Goal: Information Seeking & Learning: Learn about a topic

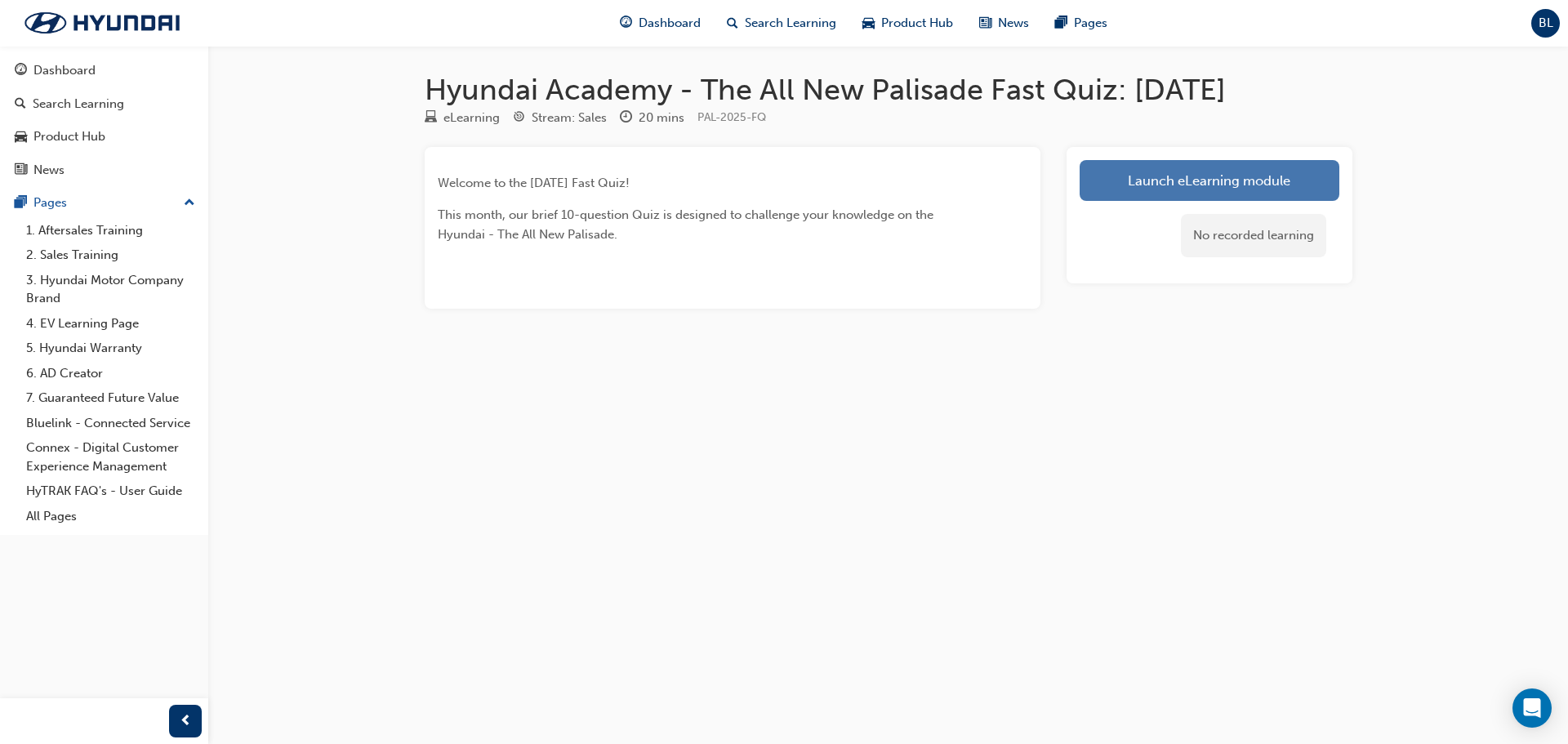
click at [1238, 184] on link "Launch eLearning module" at bounding box center [1209, 180] width 259 height 40
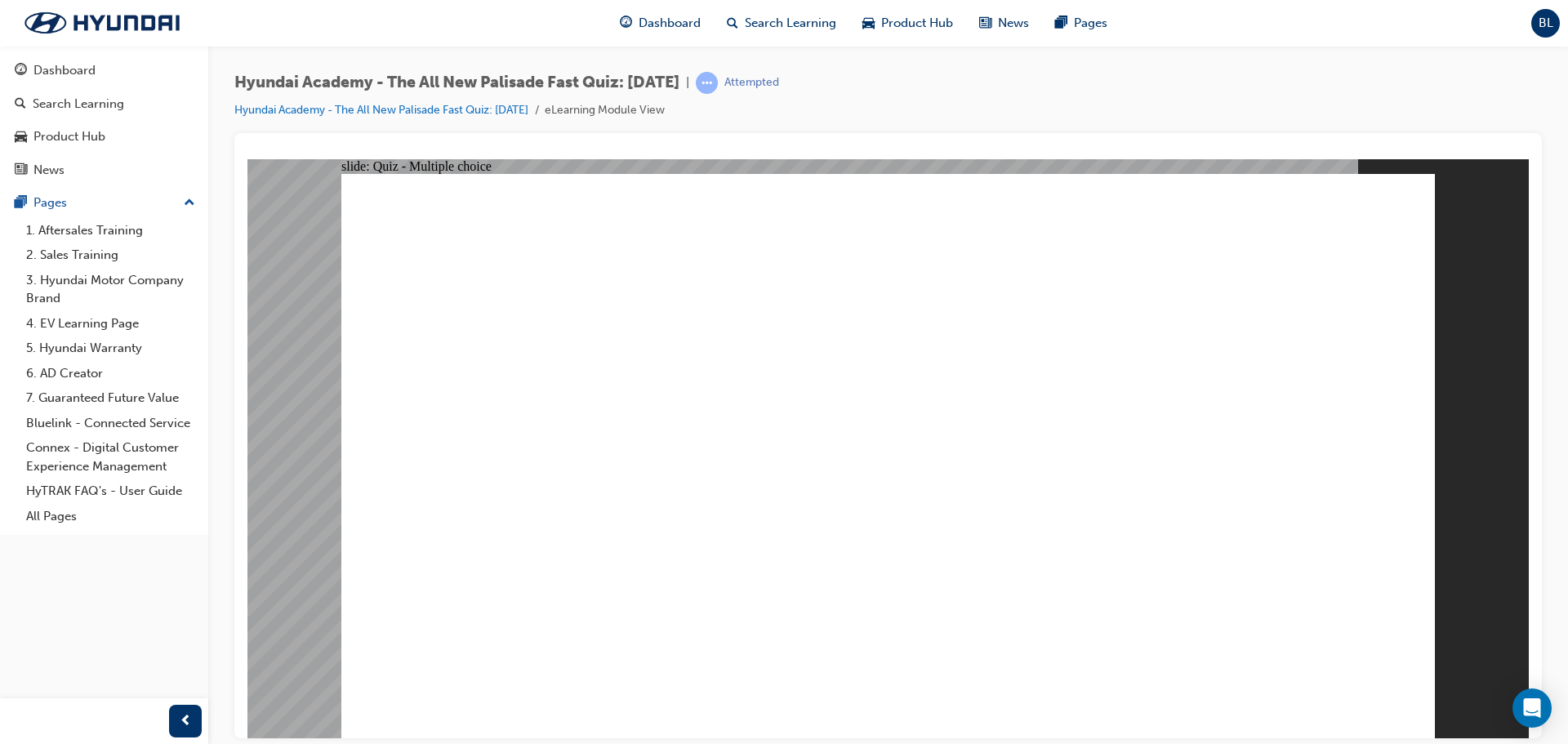
radio input "true"
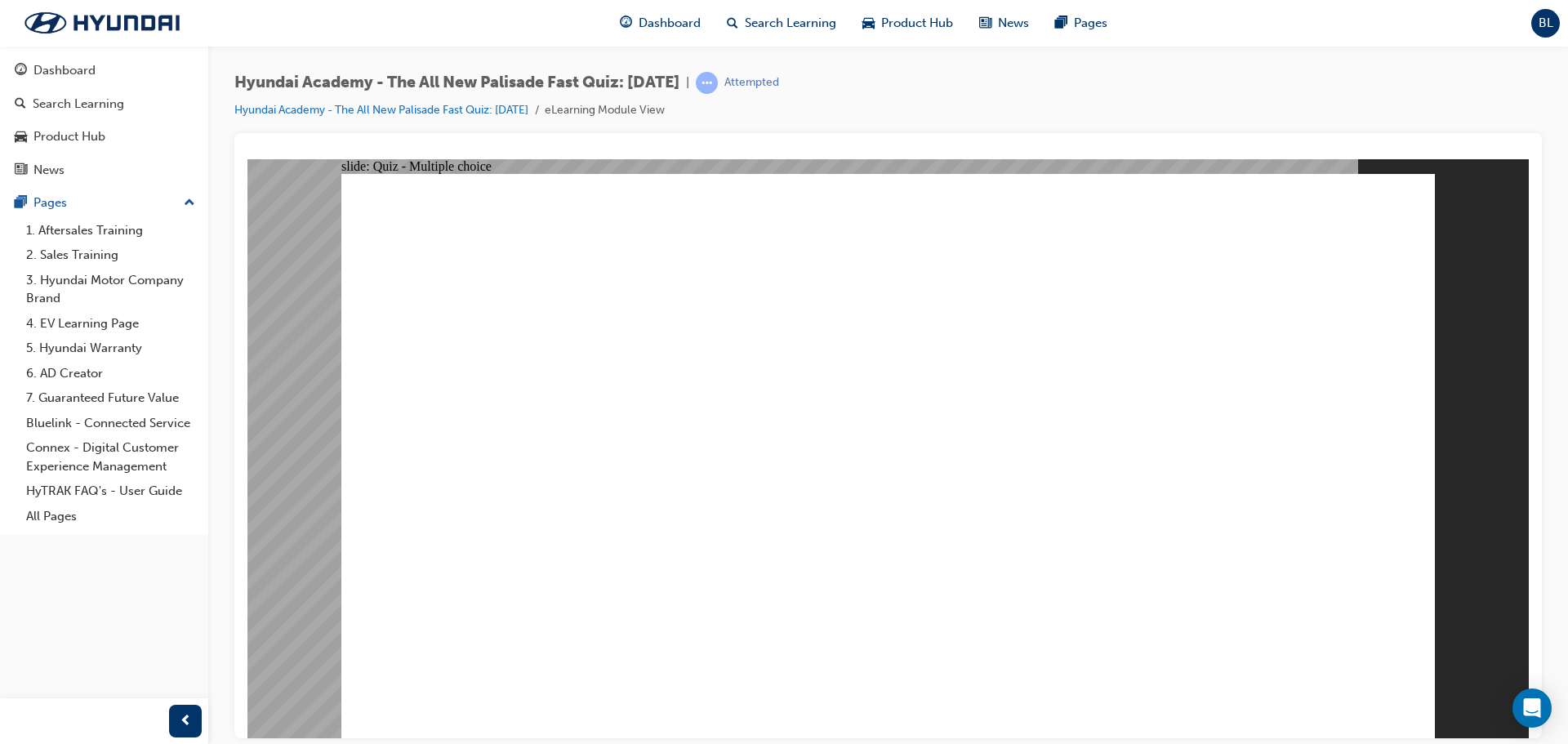
radio input "true"
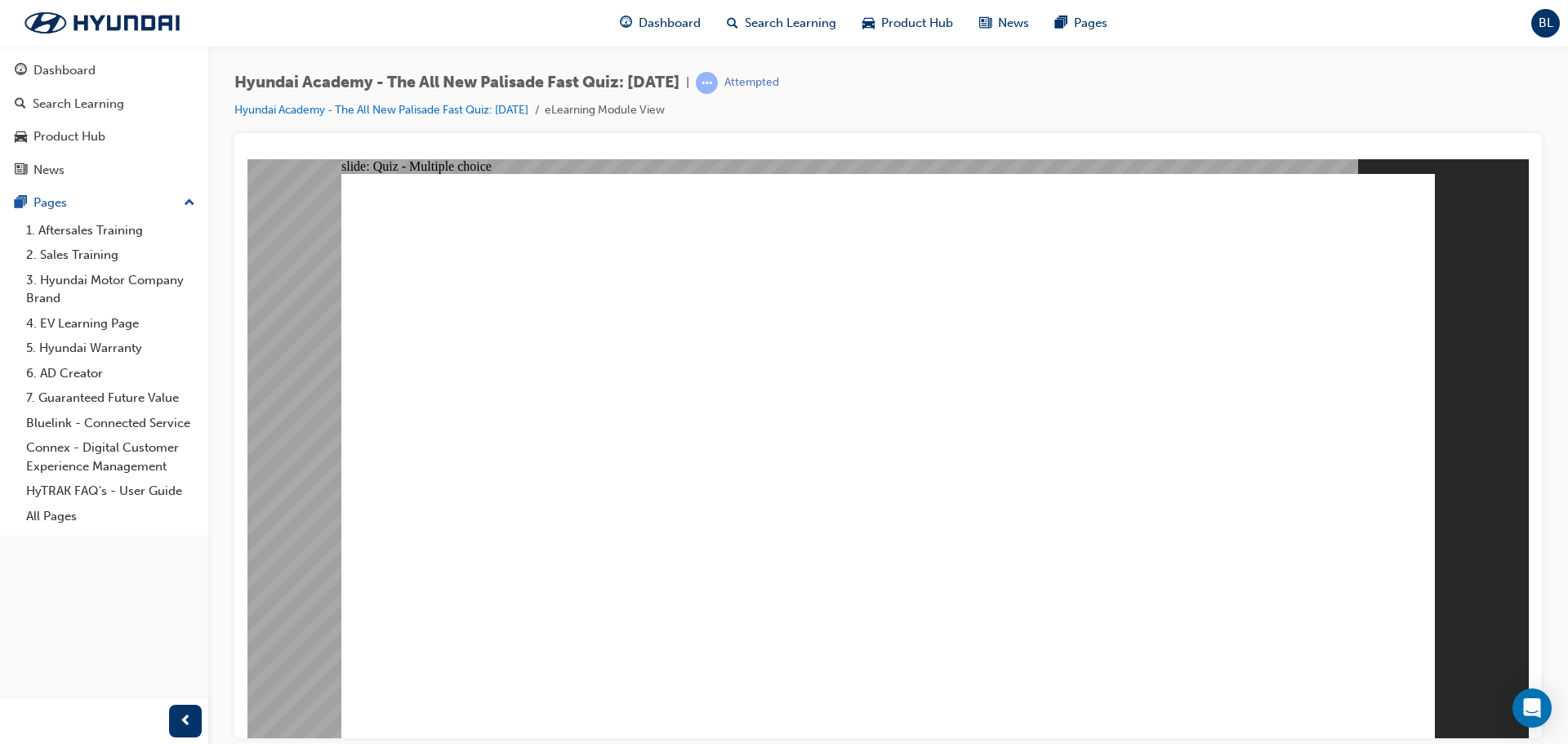
radio input "true"
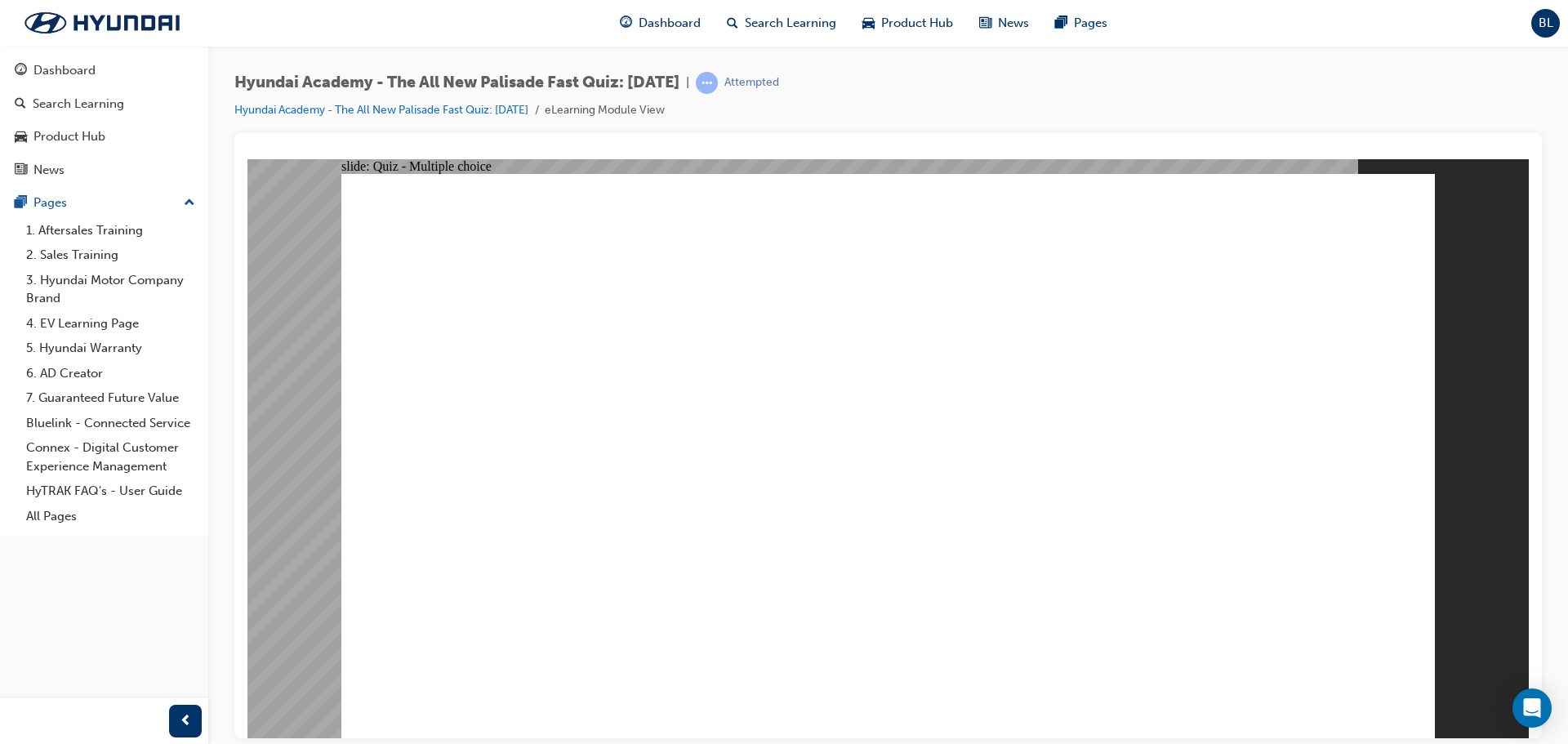
drag, startPoint x: 699, startPoint y: 242, endPoint x: 1049, endPoint y: 248, distance: 350.1
checkbox input "true"
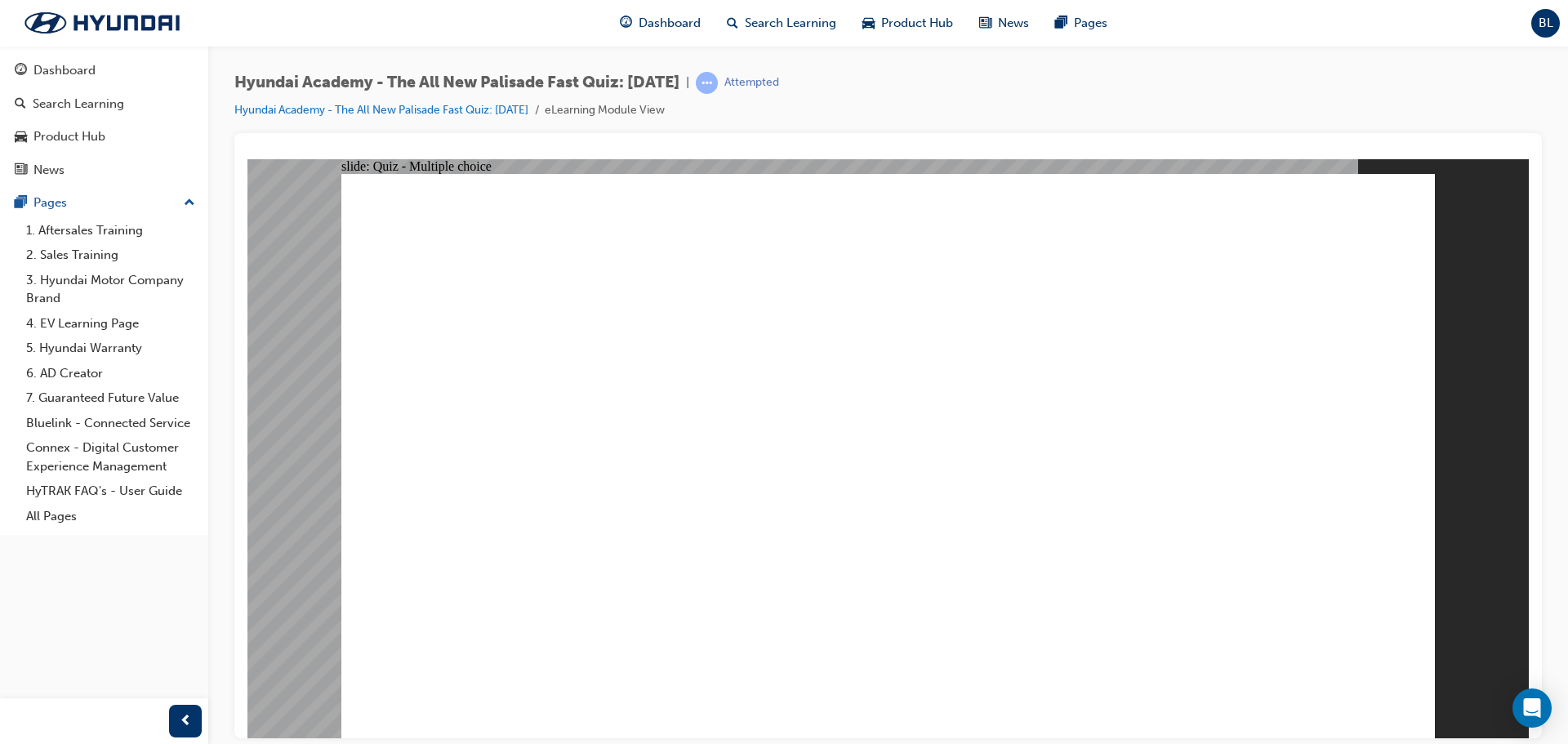
radio input "true"
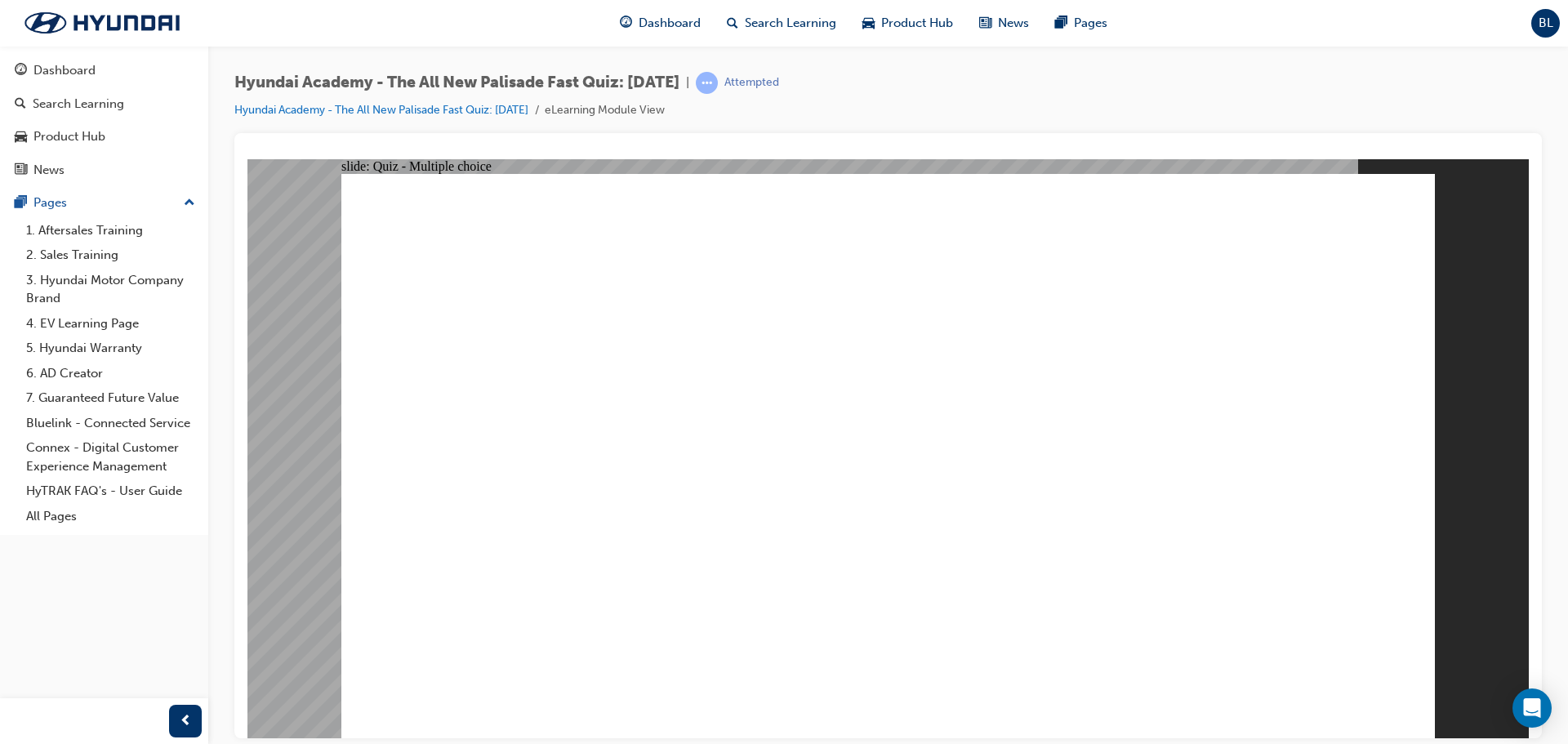
radio input "true"
checkbox input "true"
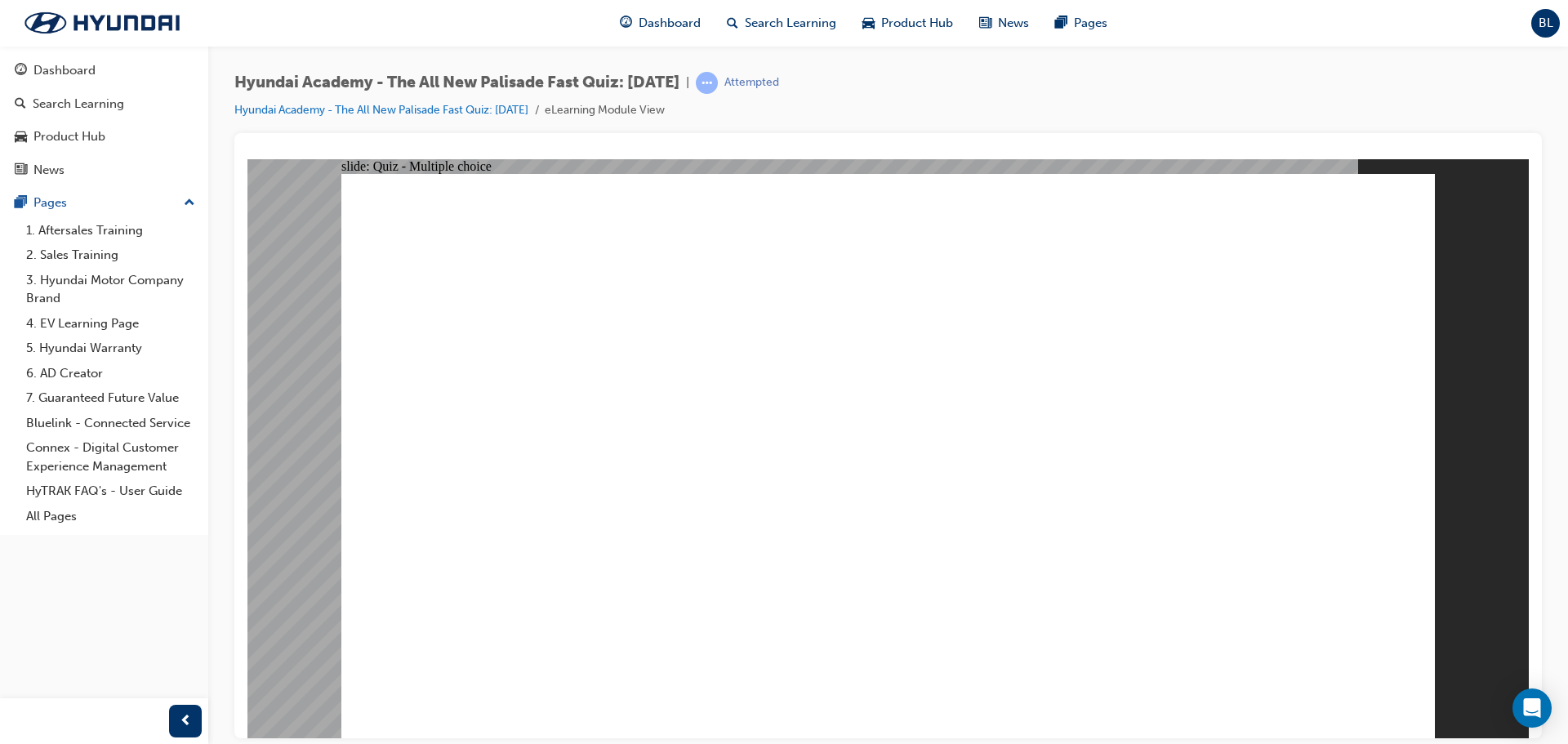
checkbox input "true"
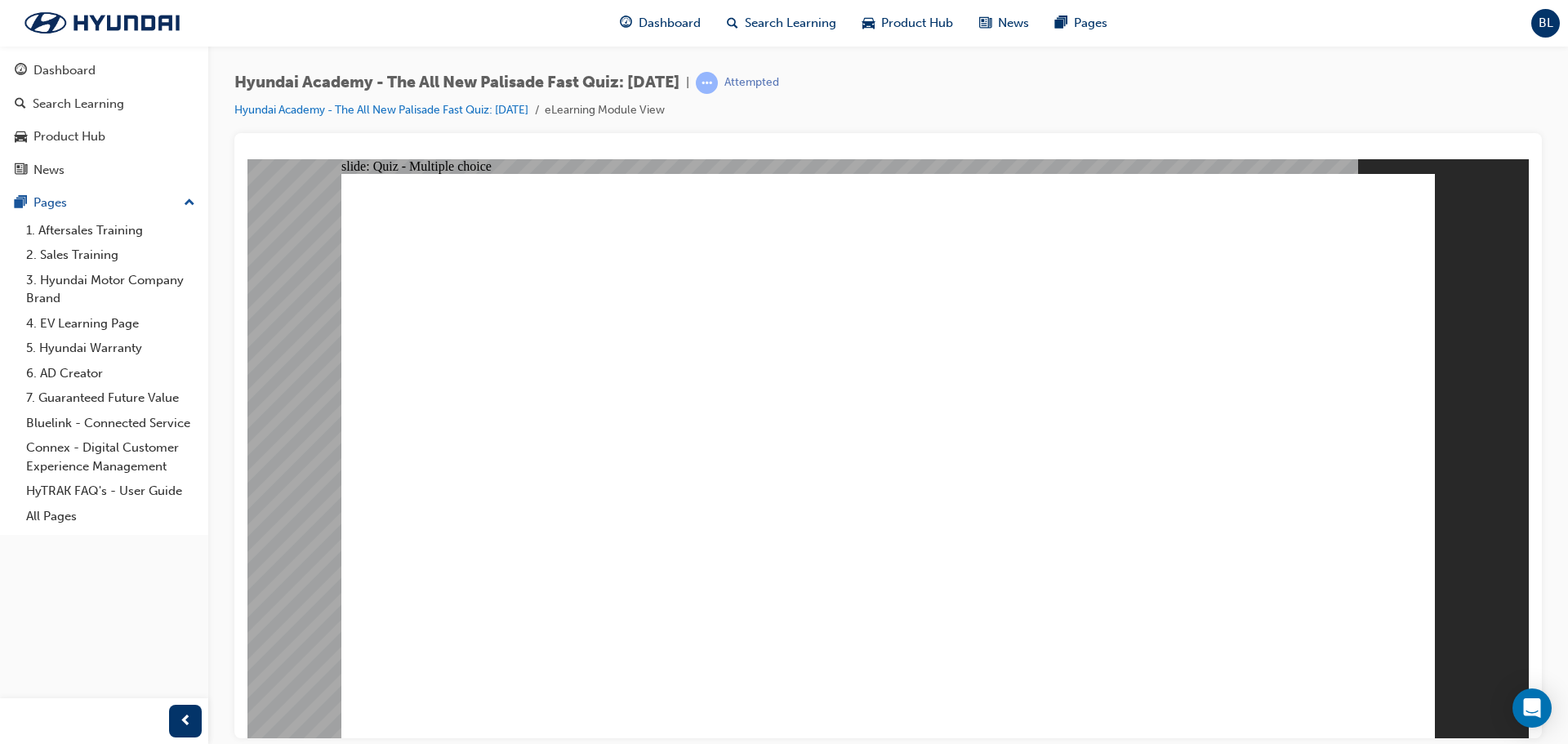
checkbox input "true"
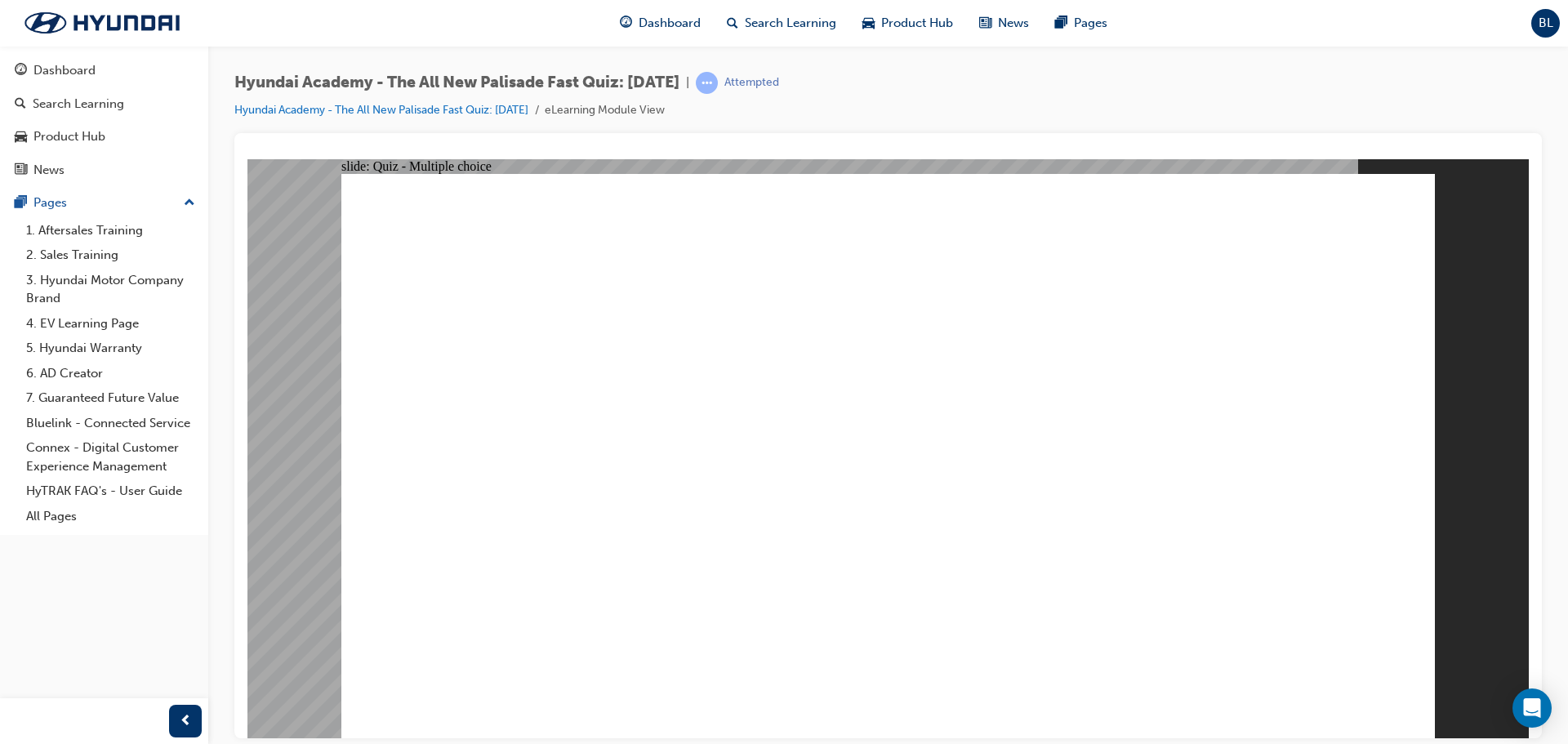
radio input "true"
